Goal: Communication & Community: Answer question/provide support

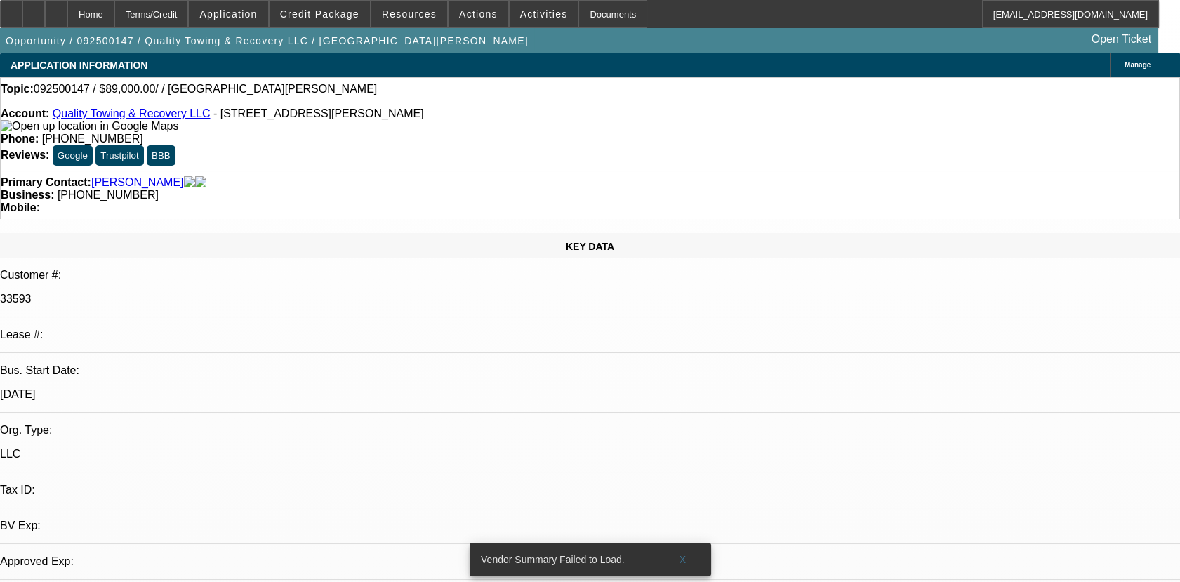
select select "0"
select select "2"
select select "0.1"
select select "1"
select select "2"
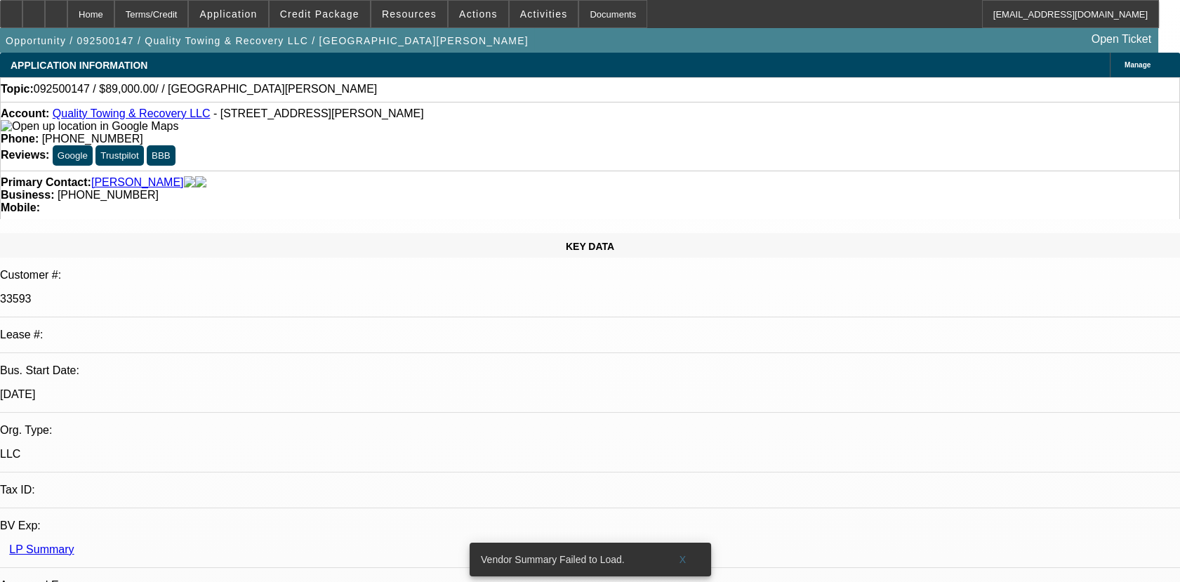
select select "4"
radio input "true"
type textarea "NO ACTIVE DEAL UNDER THIS CUSTOMER"
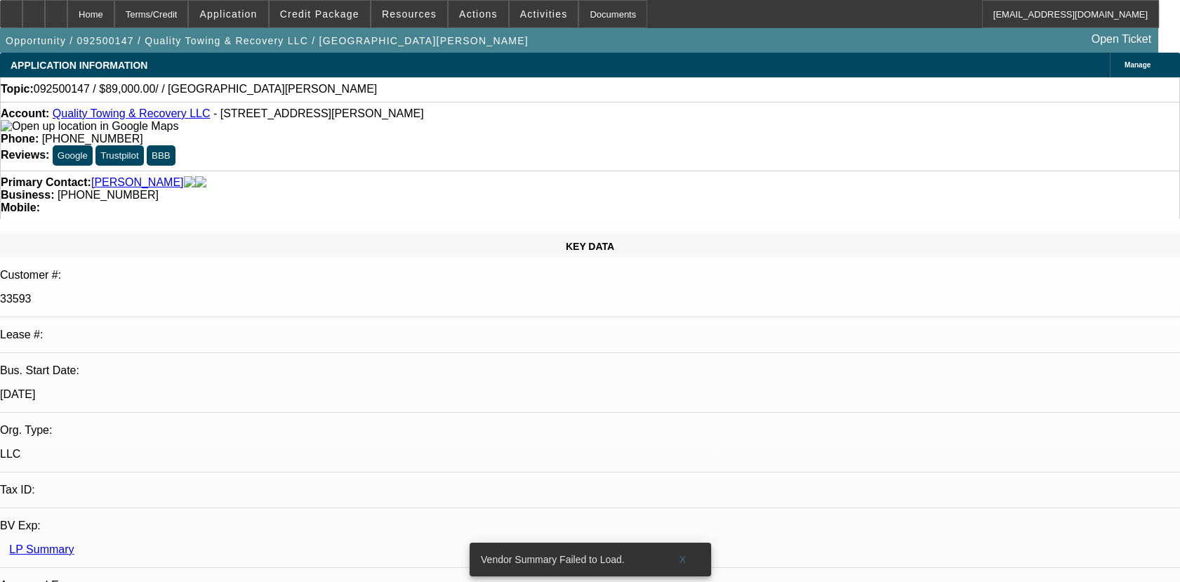
radio input "true"
